Goal: Task Accomplishment & Management: Manage account settings

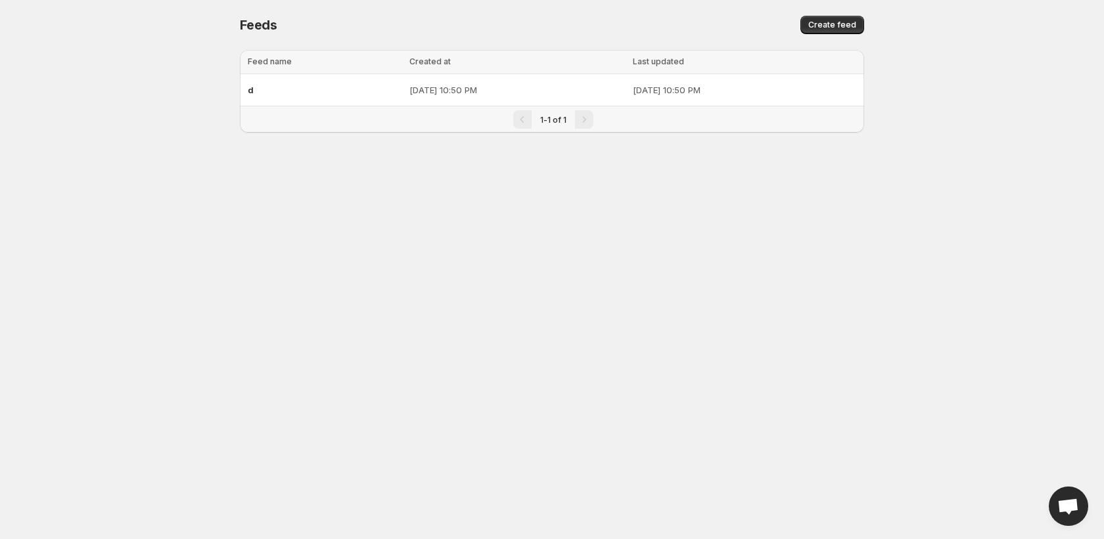
click at [400, 236] on body "Home Feeds Videos Subscription Settings Feeds. This page is ready Feeds Create …" at bounding box center [552, 269] width 1104 height 539
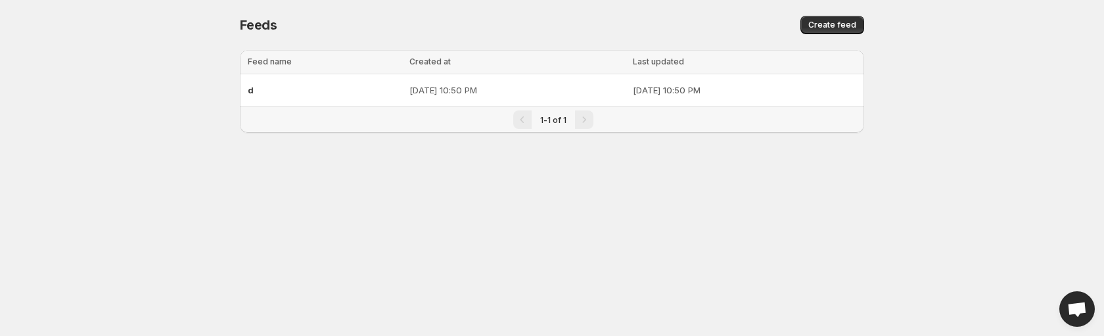
click at [263, 187] on body "Home Feeds Videos Subscription Settings Feeds. This page is ready Feeds Create …" at bounding box center [552, 168] width 1104 height 336
click at [158, 273] on body "Home Feeds Videos Subscription Settings Feeds. This page is ready Feeds Create …" at bounding box center [552, 168] width 1104 height 336
drag, startPoint x: 248, startPoint y: 63, endPoint x: 306, endPoint y: 62, distance: 58.5
click at [306, 62] on div "Feed name" at bounding box center [325, 61] width 154 height 13
copy span "Feed name"
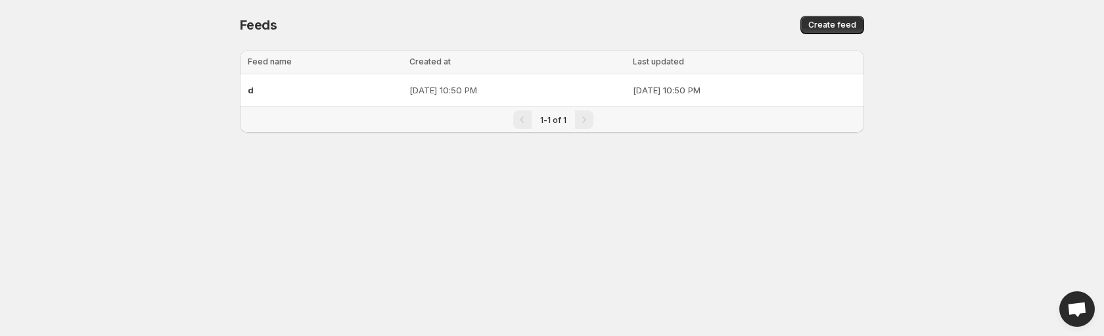
click at [347, 212] on body "Home Feeds Videos Subscription Settings Feeds. This page is ready Feeds Create …" at bounding box center [552, 168] width 1104 height 336
drag, startPoint x: 617, startPoint y: 91, endPoint x: 749, endPoint y: 98, distance: 132.2
click at [749, 98] on td "[DATE] 10:50 PM" at bounding box center [746, 90] width 235 height 32
copy p "[DATE] 10:50 PM"
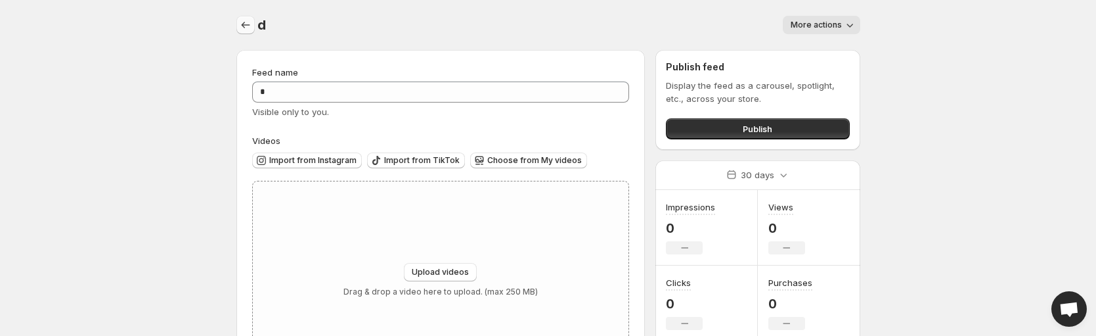
click at [244, 26] on icon "Settings" at bounding box center [245, 24] width 13 height 13
